Goal: Information Seeking & Learning: Learn about a topic

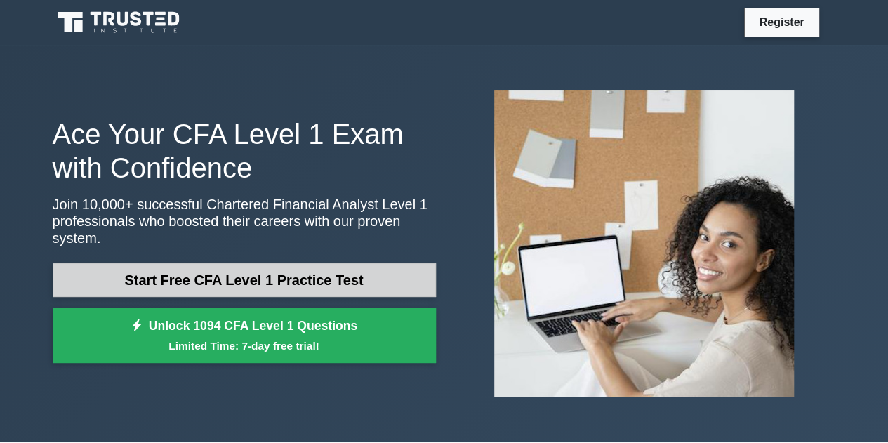
click at [282, 272] on link "Start Free CFA Level 1 Practice Test" at bounding box center [244, 280] width 383 height 34
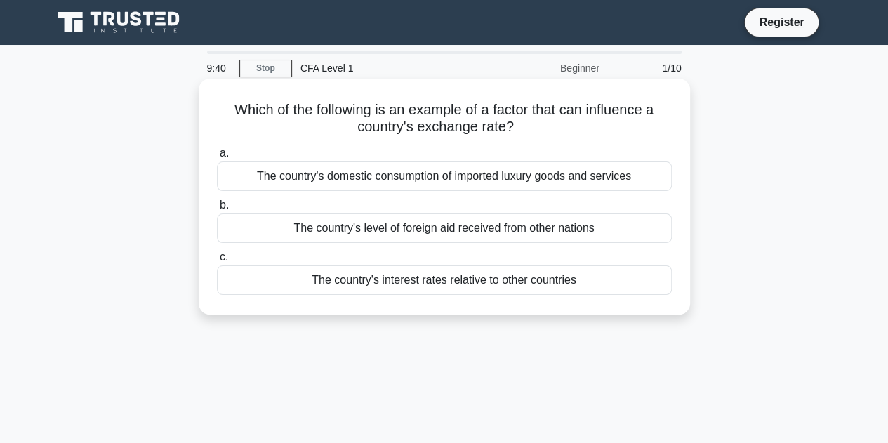
click at [459, 290] on div "The country's interest rates relative to other countries" at bounding box center [444, 279] width 455 height 29
click at [217, 262] on input "c. The country's interest rates relative to other countries" at bounding box center [217, 257] width 0 height 9
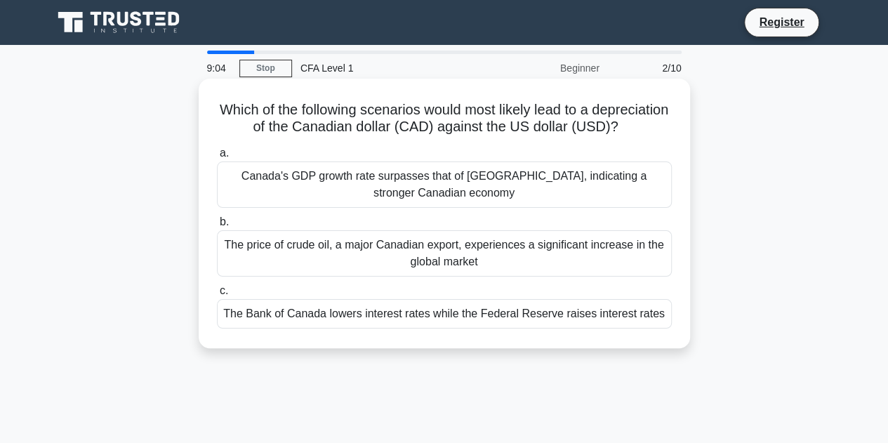
click at [551, 329] on div "The Bank of Canada lowers interest rates while the Federal Reserve raises inter…" at bounding box center [444, 313] width 455 height 29
click at [217, 296] on input "c. The Bank of Canada lowers interest rates while the Federal Reserve raises in…" at bounding box center [217, 290] width 0 height 9
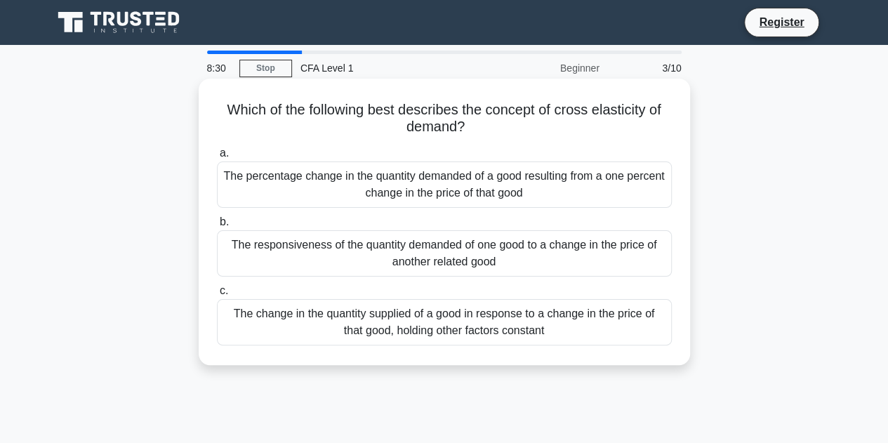
click at [553, 249] on div "The responsiveness of the quantity demanded of one good to a change in the pric…" at bounding box center [444, 253] width 455 height 46
click at [217, 227] on input "b. The responsiveness of the quantity demanded of one good to a change in the p…" at bounding box center [217, 222] width 0 height 9
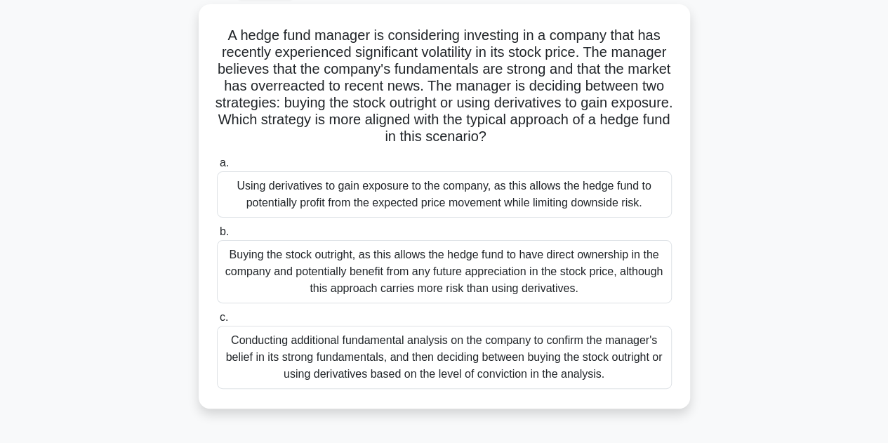
scroll to position [77, 0]
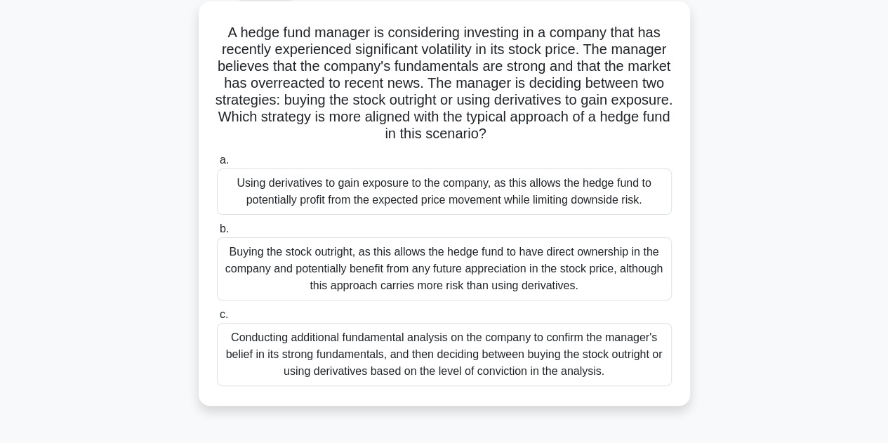
click at [541, 200] on div "Using derivatives to gain exposure to the company, as this allows the hedge fun…" at bounding box center [444, 192] width 455 height 46
click at [217, 165] on input "a. Using derivatives to gain exposure to the company, as this allows the hedge …" at bounding box center [217, 160] width 0 height 9
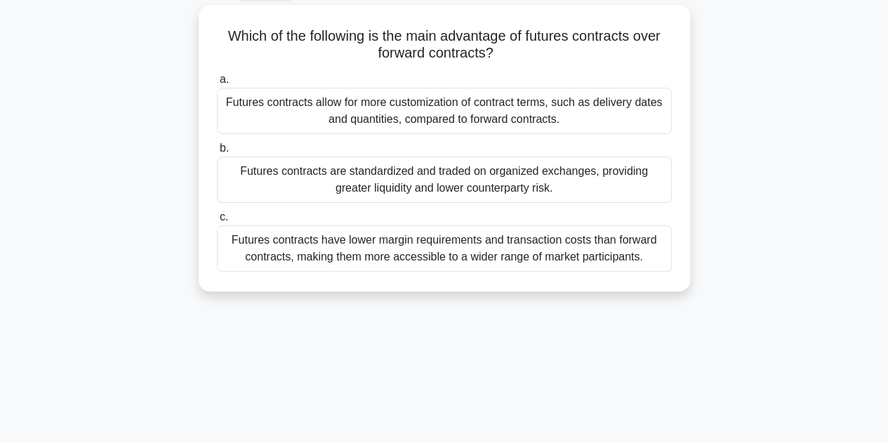
scroll to position [0, 0]
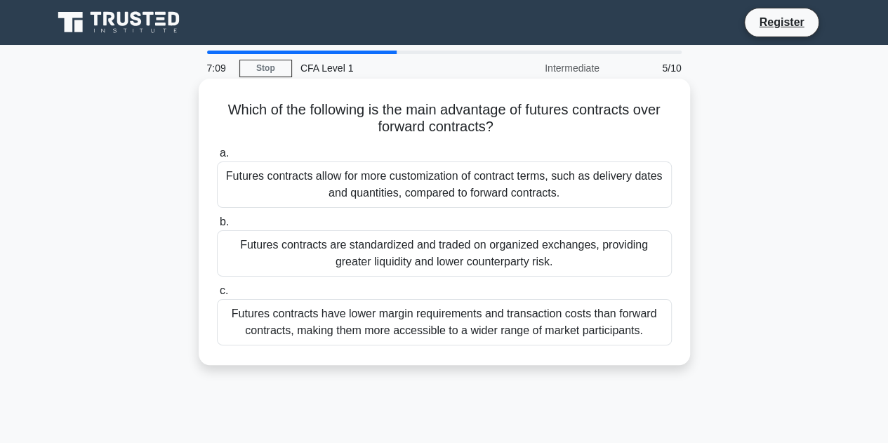
click at [624, 255] on div "Futures contracts are standardized and traded on organized exchanges, providing…" at bounding box center [444, 253] width 455 height 46
click at [217, 227] on input "b. Futures contracts are standardized and traded on organized exchanges, provid…" at bounding box center [217, 222] width 0 height 9
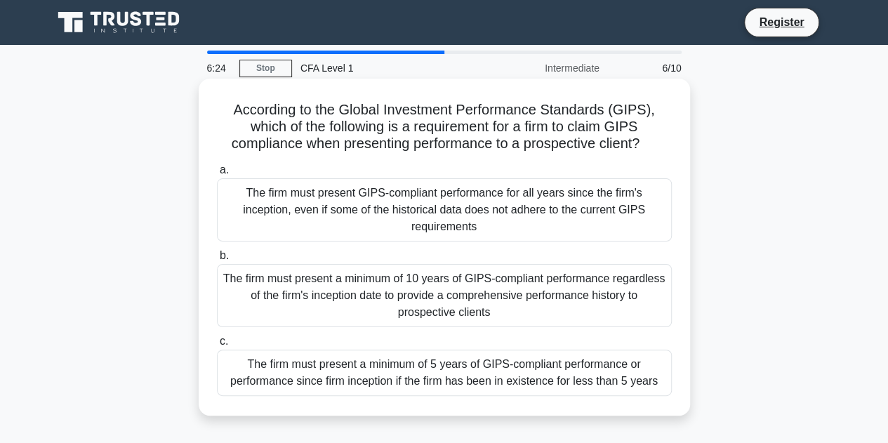
click at [504, 223] on div "The firm must present GIPS-compliant performance for all years since the firm's…" at bounding box center [444, 209] width 455 height 63
click at [217, 175] on input "a. The firm must present GIPS-compliant performance for all years since the fir…" at bounding box center [217, 170] width 0 height 9
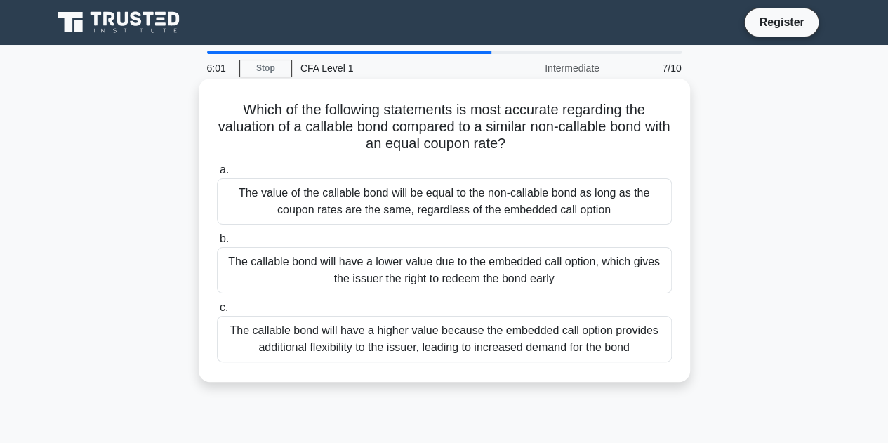
click at [460, 345] on div "The callable bond will have a higher value because the embedded call option pro…" at bounding box center [444, 339] width 455 height 46
click at [217, 312] on input "c. The callable bond will have a higher value because the embedded call option …" at bounding box center [217, 307] width 0 height 9
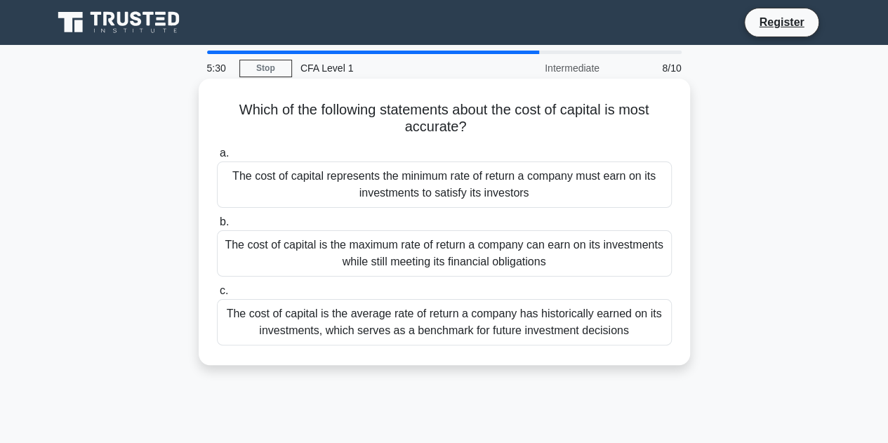
click at [593, 189] on div "The cost of capital represents the minimum rate of return a company must earn o…" at bounding box center [444, 184] width 455 height 46
click at [217, 158] on input "a. The cost of capital represents the minimum rate of return a company must ear…" at bounding box center [217, 153] width 0 height 9
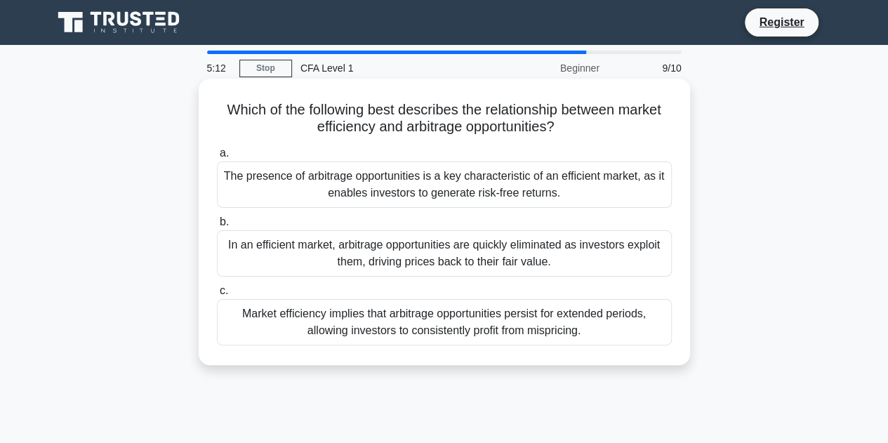
click at [535, 244] on div "In an efficient market, arbitrage opportunities are quickly eliminated as inves…" at bounding box center [444, 253] width 455 height 46
click at [217, 227] on input "b. In an efficient market, arbitrage opportunities are quickly eliminated as in…" at bounding box center [217, 222] width 0 height 9
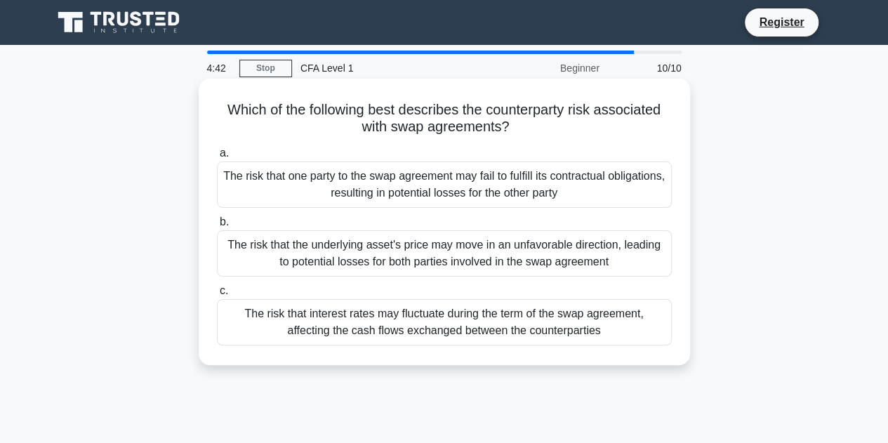
click at [596, 322] on div "The risk that interest rates may fluctuate during the term of the swap agreemen…" at bounding box center [444, 322] width 455 height 46
click at [217, 296] on input "c. The risk that interest rates may fluctuate during the term of the swap agree…" at bounding box center [217, 290] width 0 height 9
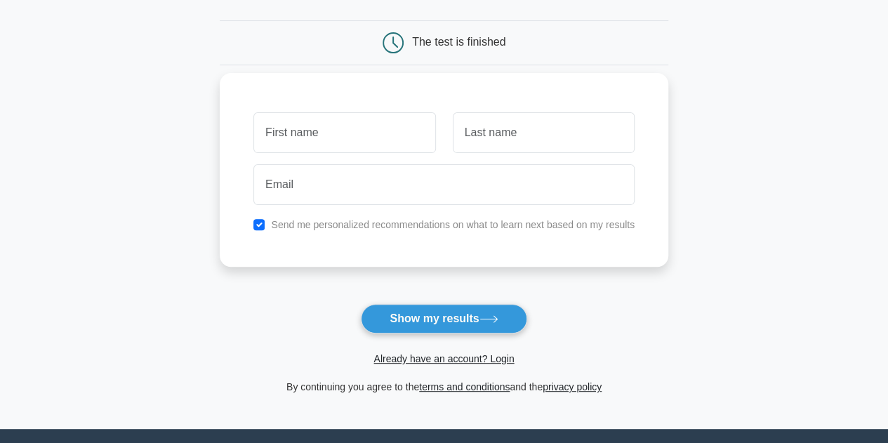
scroll to position [122, 0]
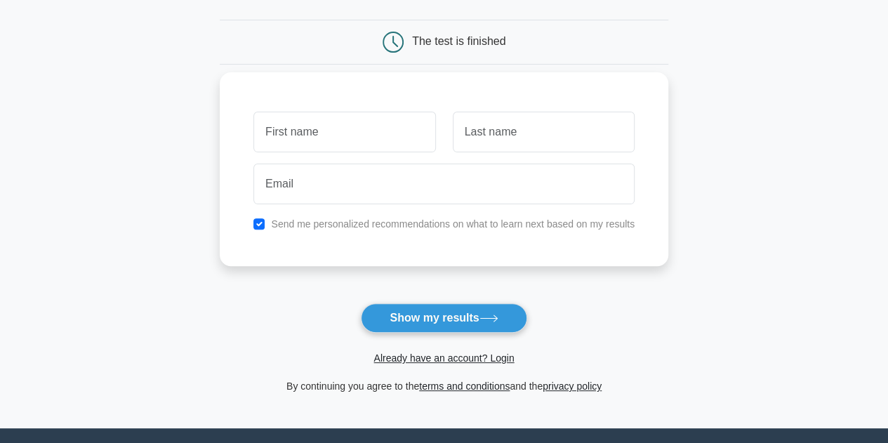
click at [336, 128] on input "text" at bounding box center [344, 132] width 182 height 41
type input "uno"
click at [492, 141] on input "text" at bounding box center [544, 132] width 182 height 41
type input "due"
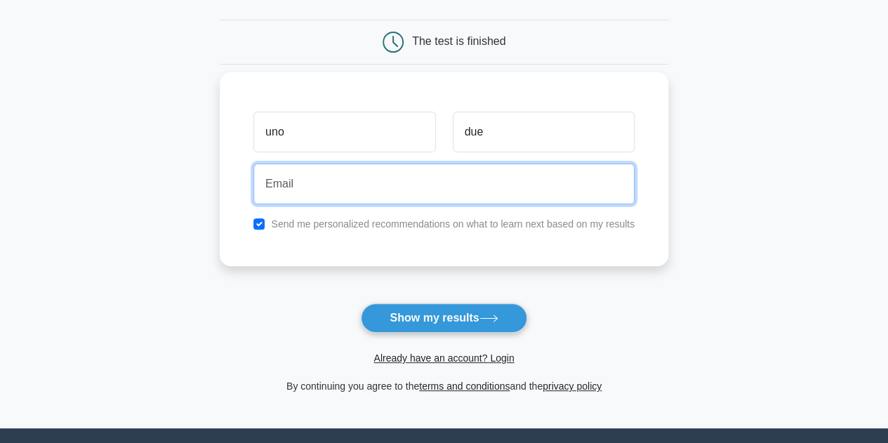
click at [360, 194] on input "email" at bounding box center [443, 184] width 381 height 41
paste input "jesagi1917@noidos.com"
drag, startPoint x: 360, startPoint y: 194, endPoint x: 340, endPoint y: 207, distance: 23.4
click at [360, 194] on input "jesagi1917@noidos.com" at bounding box center [443, 184] width 381 height 41
type input "jesagi1917@noidos.com"
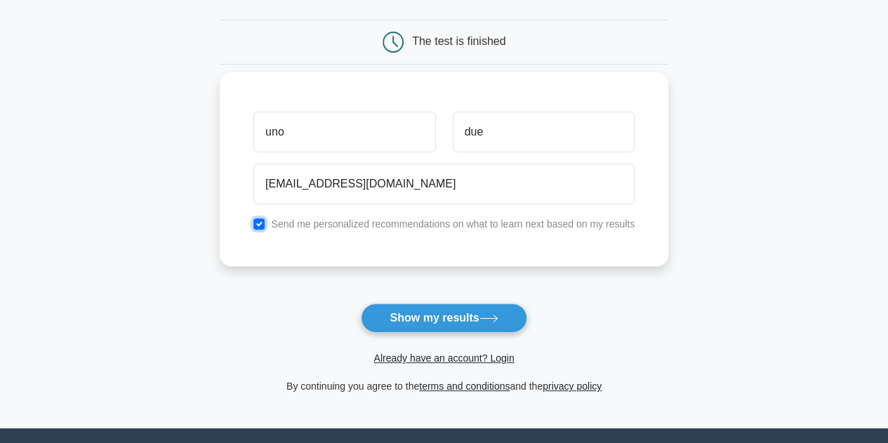
click at [258, 224] on input "checkbox" at bounding box center [258, 223] width 11 height 11
checkbox input "false"
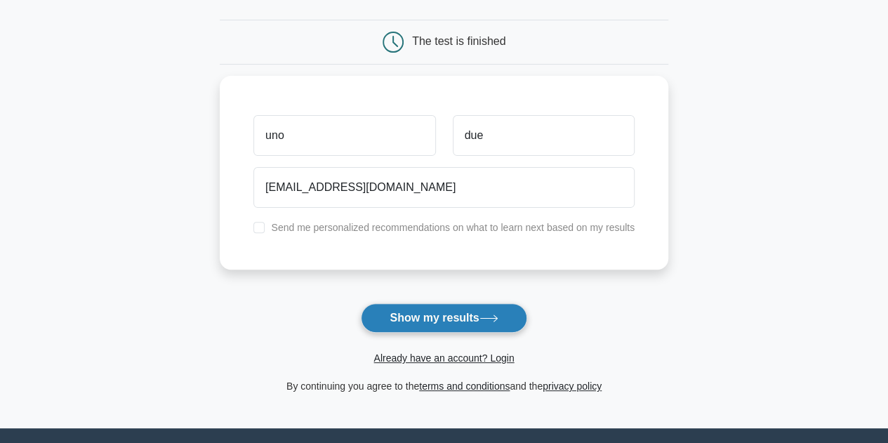
click at [475, 321] on button "Show my results" at bounding box center [444, 317] width 166 height 29
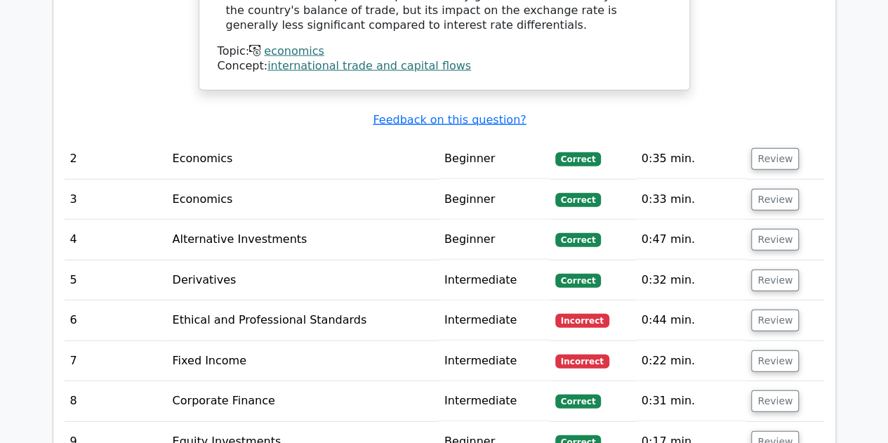
scroll to position [1724, 0]
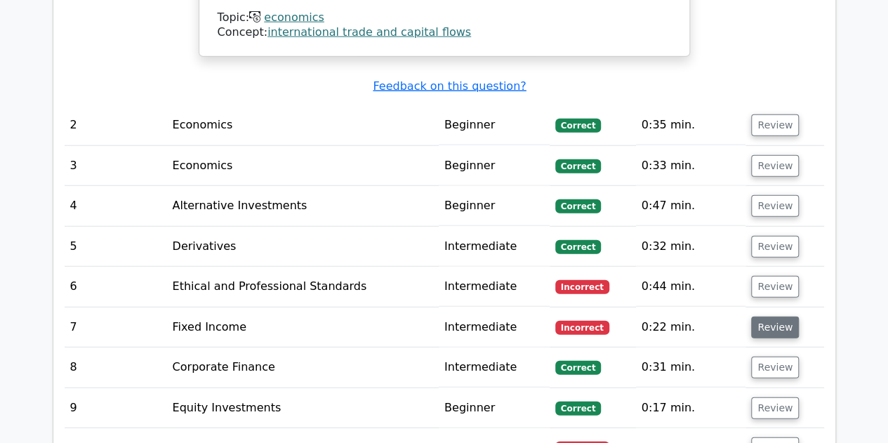
click at [755, 317] on button "Review" at bounding box center [775, 328] width 48 height 22
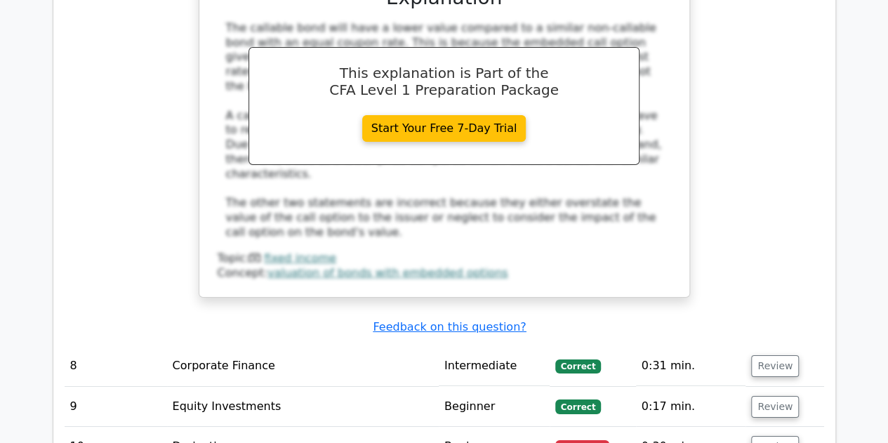
scroll to position [2383, 0]
click at [765, 435] on button "Review" at bounding box center [775, 446] width 48 height 22
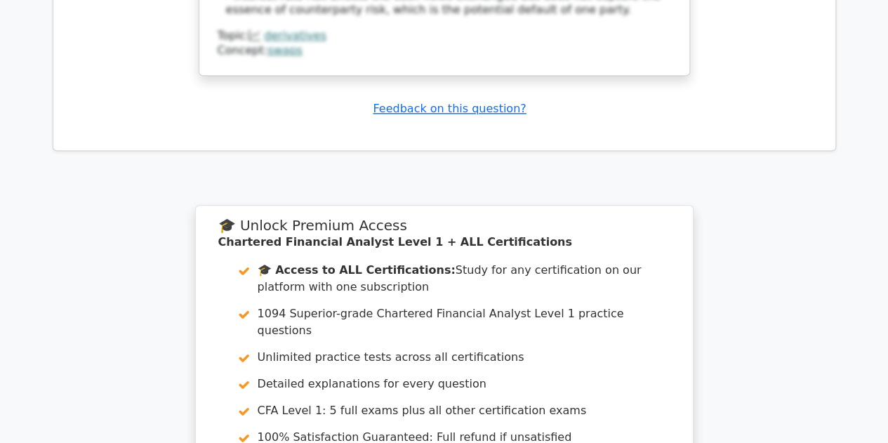
scroll to position [3363, 0]
